Goal: Transaction & Acquisition: Purchase product/service

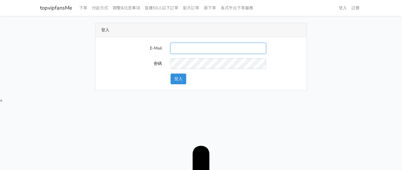
click at [188, 48] on input "E-Mail" at bounding box center [219, 48] width 96 height 11
type input "twtop123@uahoo.com.tw"
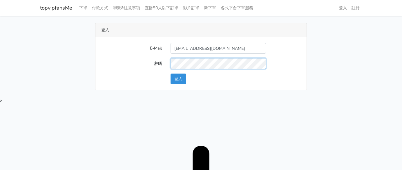
click at [265, 58] on form "E-Mail twtop123@uahoo.com.tw 密碼 登入" at bounding box center [201, 64] width 200 height 42
click at [264, 55] on form "E-Mail twtop123@uahoo.com.tw 密碼 登入" at bounding box center [201, 64] width 200 height 42
drag, startPoint x: 255, startPoint y: 51, endPoint x: 42, endPoint y: 38, distance: 213.8
click at [14, 42] on main "登入 E-Mail twtop123@uahoo.com.tw 密碼 登入" at bounding box center [201, 57] width 402 height 82
drag, startPoint x: 344, startPoint y: 47, endPoint x: 373, endPoint y: 6, distance: 49.9
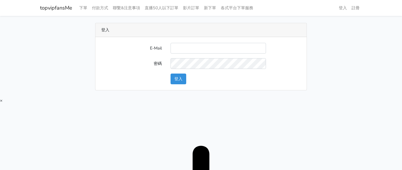
click at [346, 46] on div "登入 E-Mail 密碼 登入" at bounding box center [201, 57] width 331 height 68
drag, startPoint x: 259, startPoint y: 96, endPoint x: 258, endPoint y: 87, distance: 9.9
click at [259, 96] on main "登入 E-Mail 密碼 登入" at bounding box center [201, 57] width 402 height 82
type input "[EMAIL_ADDRESS][DOMAIN_NAME]"
click at [176, 82] on button "登入" at bounding box center [179, 79] width 16 height 11
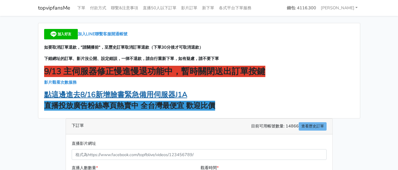
click at [136, 93] on strong "點這邊進去8/16新增臉書緊急備用伺服器J1A" at bounding box center [115, 95] width 143 height 10
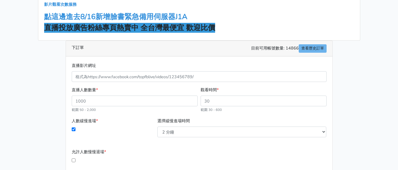
scroll to position [87, 0]
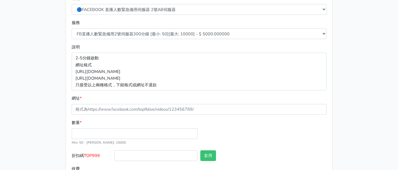
scroll to position [87, 0]
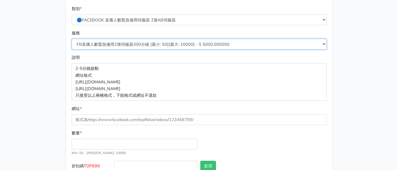
click at [148, 46] on select "FB直播人數緊急備用2號伺服器300分鐘 [最小: 50][最大: 10000] - $ 5000.000000 FB直播人數緊急備用2號伺服器60分鐘 [最…" at bounding box center [199, 44] width 255 height 11
select select "575"
click at [72, 39] on select "FB直播人數緊急備用2號伺服器300分鐘 [最小: 50][最大: 10000] - $ 5000.000000 FB直播人數緊急備用2號伺服器60分鐘 [最…" at bounding box center [199, 44] width 255 height 11
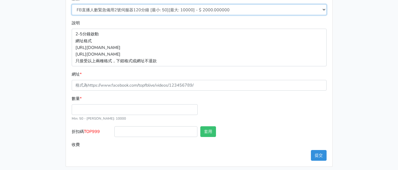
scroll to position [125, 0]
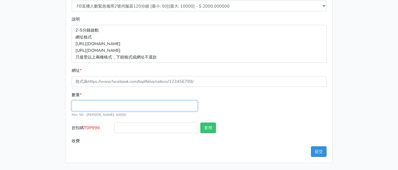
click at [91, 102] on input "數量 *" at bounding box center [135, 106] width 126 height 11
type input "50"
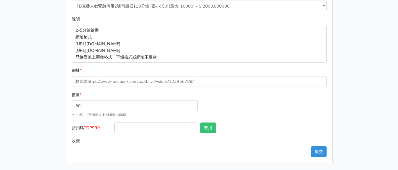
type input "100.000"
click at [96, 130] on span "TOP999" at bounding box center [92, 128] width 16 height 6
click at [114, 130] on input "折扣碼 TOP999" at bounding box center [155, 128] width 83 height 11
click at [96, 130] on span "TOP999" at bounding box center [92, 128] width 16 height 6
click at [114, 130] on input "折扣碼 TOP999" at bounding box center [155, 128] width 83 height 11
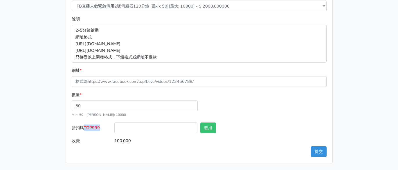
copy span "TOP999"
drag, startPoint x: 136, startPoint y: 130, endPoint x: 146, endPoint y: 129, distance: 10.3
click at [136, 130] on input "折扣碼 TOP999" at bounding box center [155, 128] width 83 height 11
paste input "TOP999"
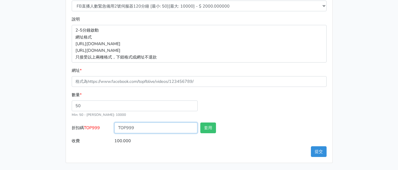
type input "TOP999"
click at [274, 96] on div "數量 * 50 Min: 50 - Max: 10000" at bounding box center [199, 107] width 258 height 31
click at [255, 101] on div "數量 * 50 Min: 50 - Max: 10000" at bounding box center [199, 107] width 258 height 31
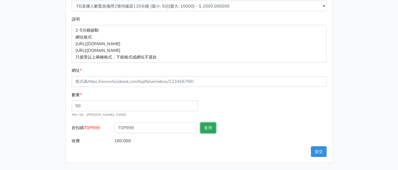
click at [207, 125] on button "套用" at bounding box center [208, 128] width 16 height 11
type input "套用失敗"
click at [270, 111] on div "數量 * 50 Min: 50 - Max: 10000" at bounding box center [199, 107] width 258 height 31
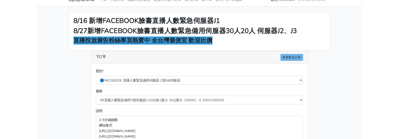
scroll to position [95, 0]
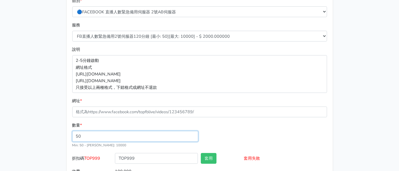
drag, startPoint x: 86, startPoint y: 137, endPoint x: -16, endPoint y: 124, distance: 102.7
type input "50"
drag, startPoint x: 16, startPoint y: 138, endPoint x: -17, endPoint y: 138, distance: 33.1
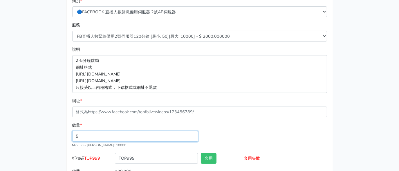
type input "50"
click at [257, 148] on div "數量 * 50 Min: 50 - Max: 10000" at bounding box center [200, 137] width 258 height 31
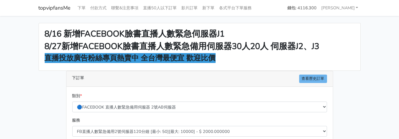
scroll to position [58, 0]
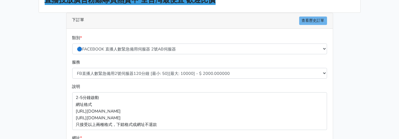
drag, startPoint x: 351, startPoint y: 54, endPoint x: 256, endPoint y: 7, distance: 106.7
click at [351, 55] on div "8/16 新增FACEBOOK臉書直播人數緊急伺服器J1 8/27新增FACEBOOK臉書直播人數緊急備用伺服器30人20人 伺服器J2、J3 直播投放廣告粉…" at bounding box center [199, 98] width 331 height 266
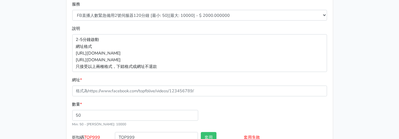
scroll to position [145, 0]
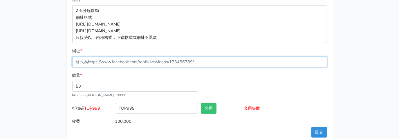
click at [128, 64] on input "網址 *" at bounding box center [199, 62] width 255 height 11
paste input "[URL][DOMAIN_NAME]"
type input "[URL][DOMAIN_NAME]"
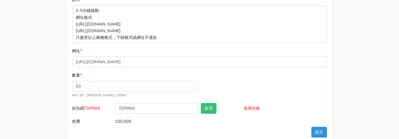
drag, startPoint x: 39, startPoint y: 69, endPoint x: 48, endPoint y: 68, distance: 9.0
click at [39, 68] on div "8/16 新增FACEBOOK臉書直播人數緊急伺服器J1 8/27新增FACEBOOK臉書直播人數緊急備用伺服器30人20人 伺服器J2、J3 直播投放廣告粉…" at bounding box center [199, 11] width 331 height 266
click at [315, 132] on button "提交" at bounding box center [320, 132] width 16 height 11
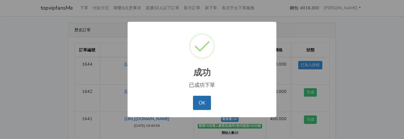
click at [205, 101] on button "OK" at bounding box center [202, 103] width 18 height 14
